Goal: Obtain resource: Download file/media

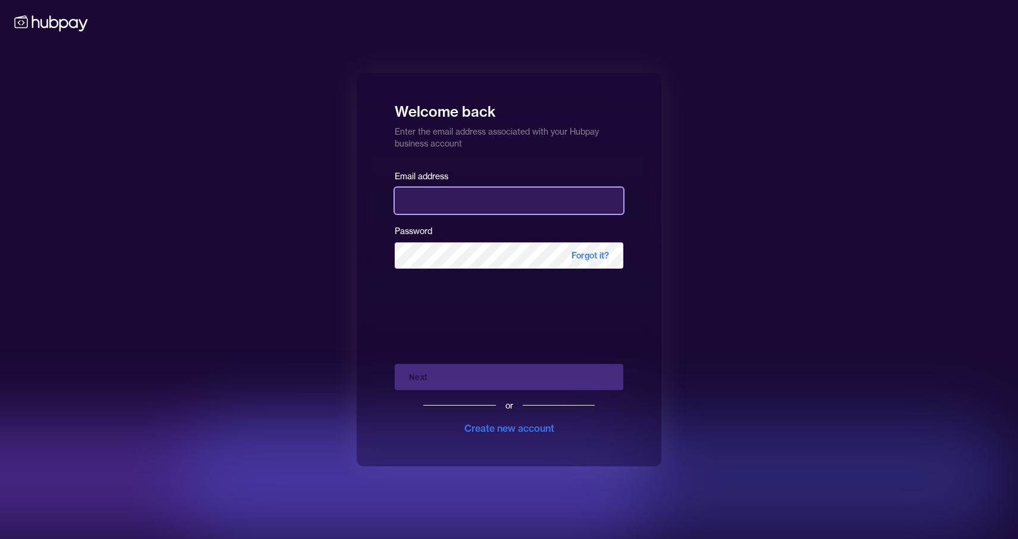
click at [463, 200] on input "email" at bounding box center [509, 201] width 229 height 26
type input "**********"
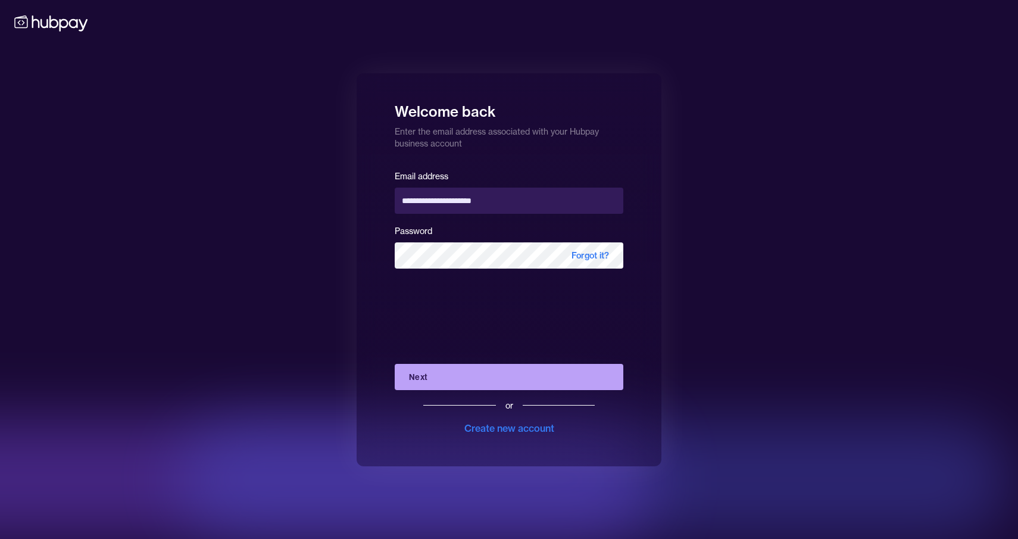
click at [475, 377] on button "Next" at bounding box center [509, 377] width 229 height 26
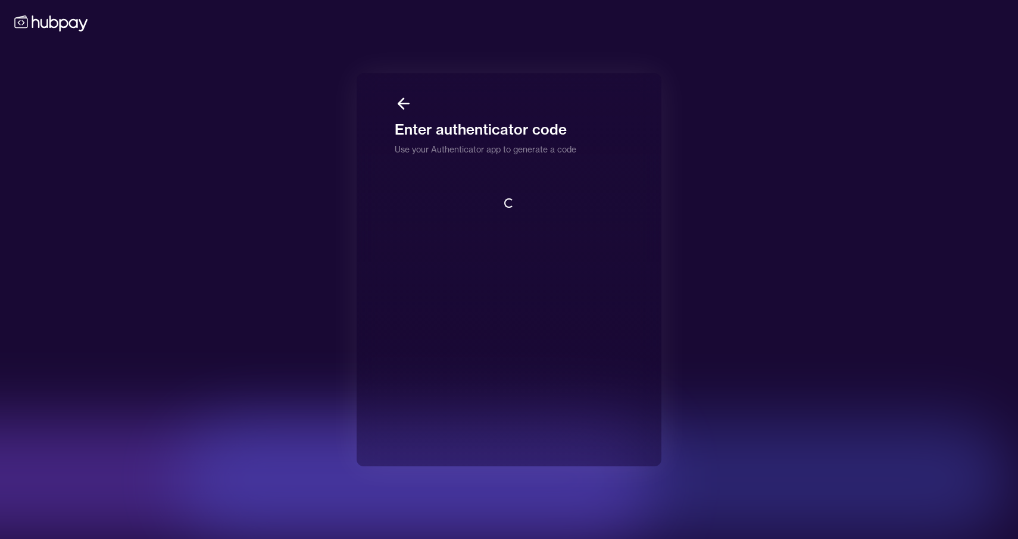
scroll to position [1, 0]
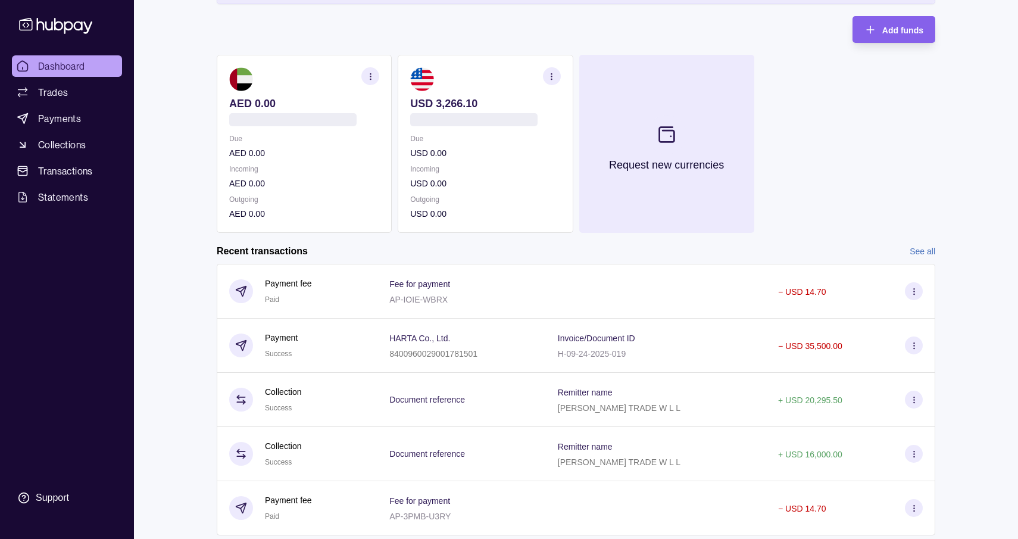
scroll to position [111, 0]
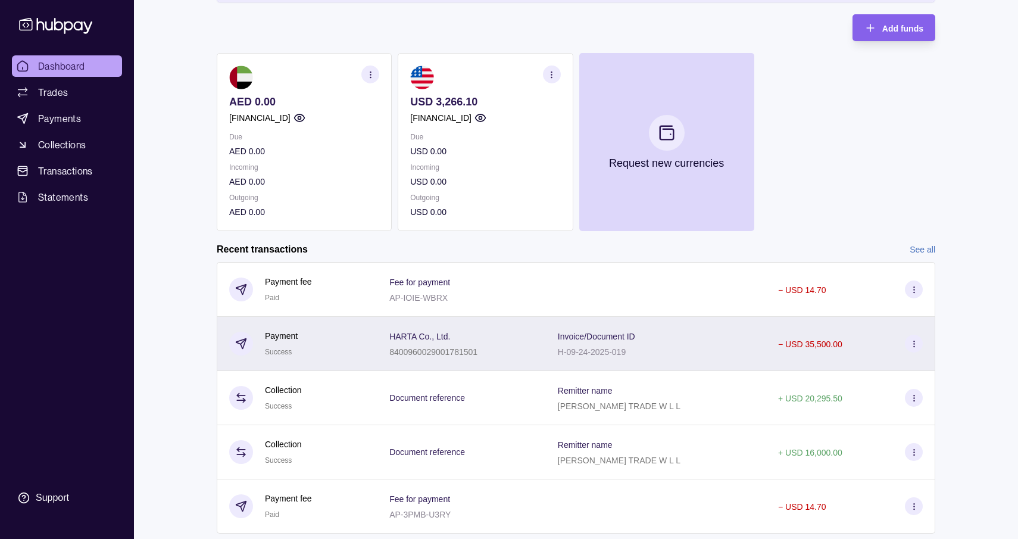
click at [680, 345] on div "Invoice/Document ID H-09-24-2025-019" at bounding box center [656, 344] width 197 height 30
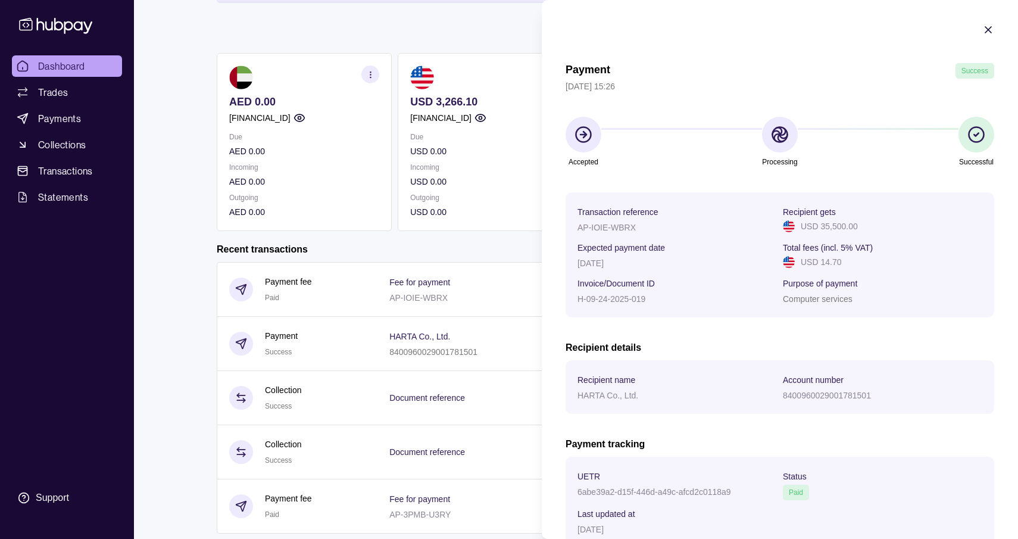
scroll to position [83, 0]
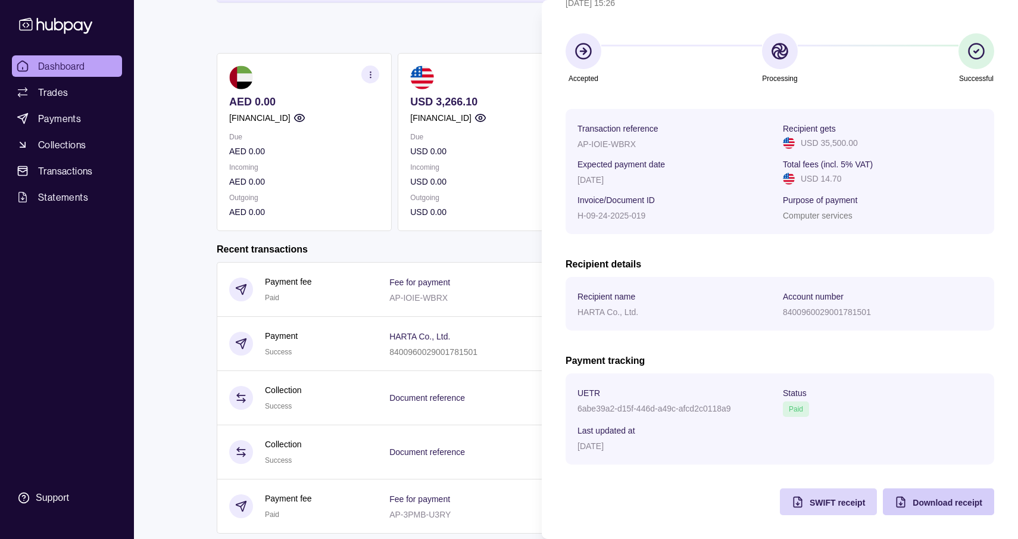
click at [917, 505] on span "Download receipt" at bounding box center [948, 503] width 70 height 10
click at [834, 509] on div "SWIFT receipt" at bounding box center [819, 501] width 91 height 27
click at [519, 19] on html "Dashboard Trades Payments Collections Transactions Statements Support A Hello, …" at bounding box center [509, 230] width 1018 height 683
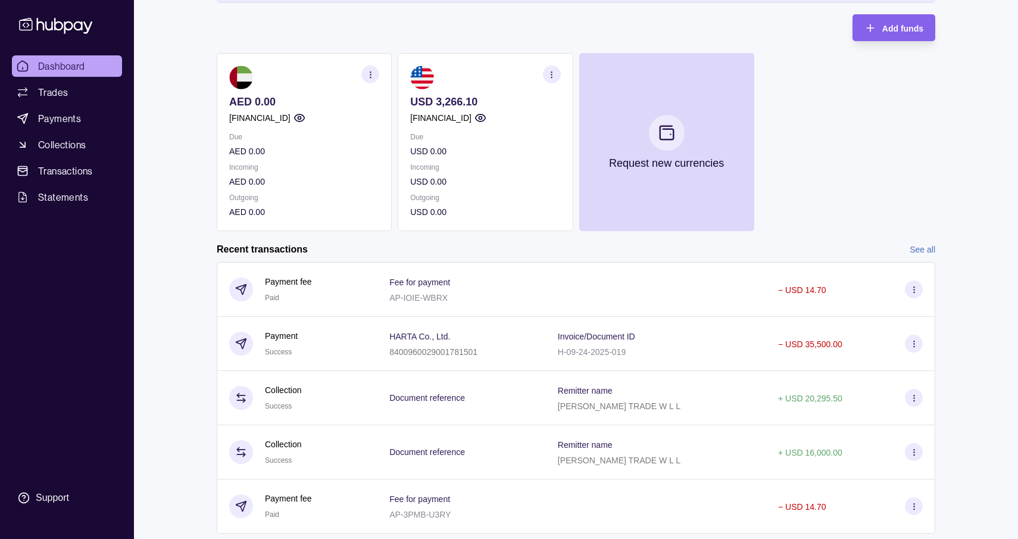
scroll to position [0, 0]
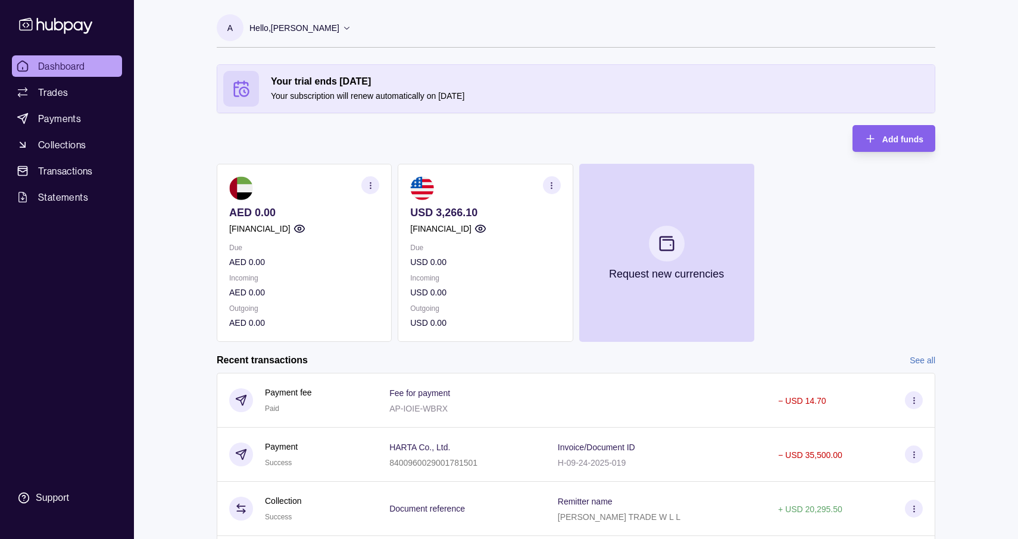
click at [346, 22] on div "Hello, [PERSON_NAME]" at bounding box center [301, 27] width 102 height 25
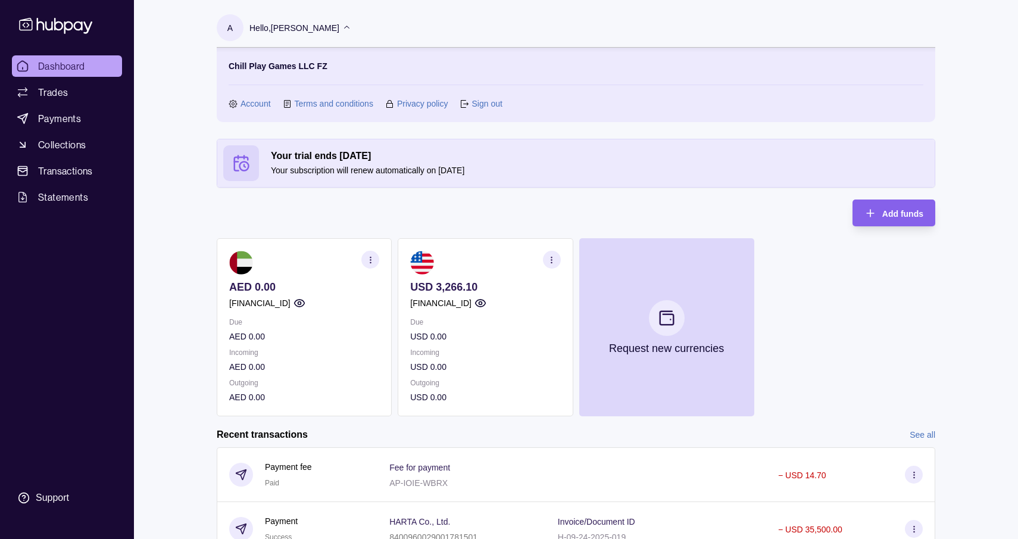
click at [490, 98] on link "Sign out" at bounding box center [487, 103] width 30 height 13
